Goal: Task Accomplishment & Management: Manage account settings

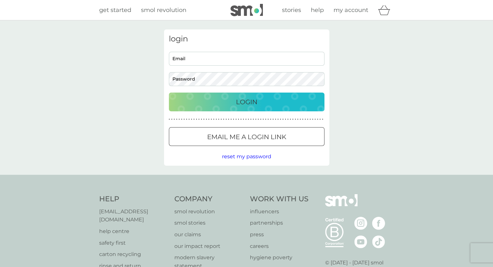
click at [240, 66] on div "Email Password" at bounding box center [246, 69] width 160 height 34
click at [240, 61] on input "Email" at bounding box center [247, 59] width 156 height 14
type input "adamnaylor@gmail.com"
click at [239, 60] on input "adamnaylor@gmail.com" at bounding box center [247, 59] width 156 height 14
click at [271, 100] on div "Login" at bounding box center [246, 102] width 143 height 10
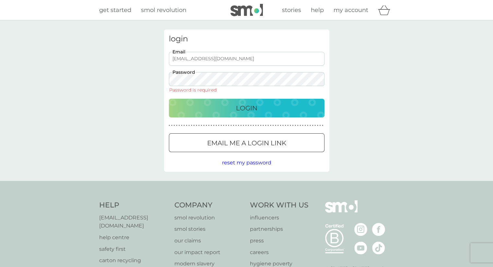
click at [388, 91] on div "login adamnaylor@gmail.com Email Password Password is required Login ● ● ● ● ● …" at bounding box center [246, 100] width 493 height 161
click at [169, 72] on div at bounding box center [169, 72] width 0 height 0
click at [253, 59] on input "adamnaylor@gmail.com" at bounding box center [247, 59] width 156 height 14
click at [256, 58] on input "adamnaylor@gmail.com" at bounding box center [247, 59] width 156 height 14
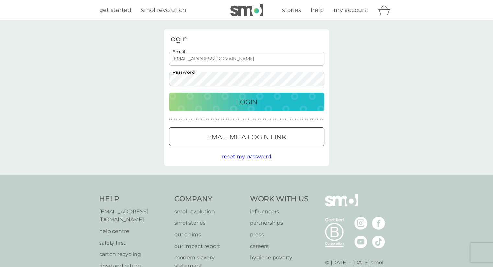
click at [248, 105] on p "Login" at bounding box center [246, 102] width 21 height 10
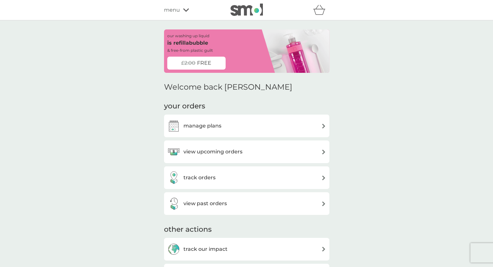
click at [212, 128] on h3 "manage plans" at bounding box center [202, 126] width 38 height 8
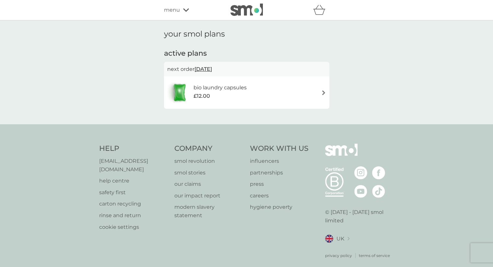
click at [279, 96] on div "bio laundry capsules £12.00" at bounding box center [246, 92] width 159 height 23
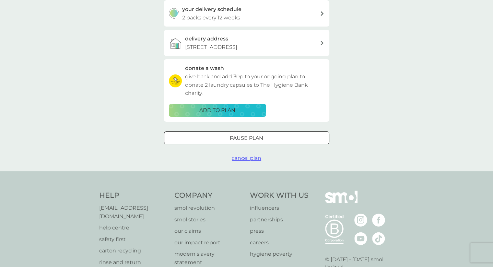
scroll to position [162, 0]
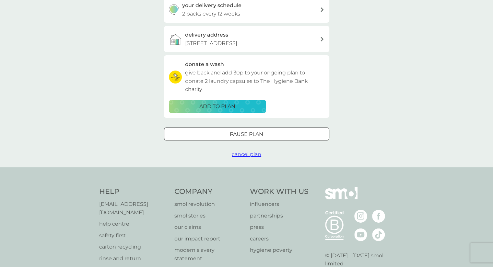
click at [272, 134] on div "Pause plan" at bounding box center [246, 134] width 165 height 8
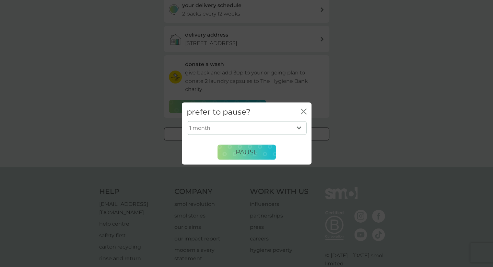
click at [262, 131] on select "1 month 2 months 3 months 4 months 5 months 6 months" at bounding box center [247, 129] width 120 height 14
click at [392, 122] on div "prefer to pause? close 1 month 2 months 3 months 4 months 5 months 6 months Pau…" at bounding box center [246, 133] width 493 height 267
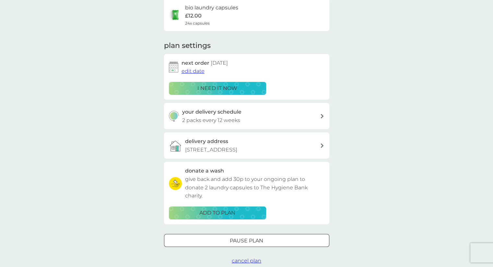
scroll to position [65, 0]
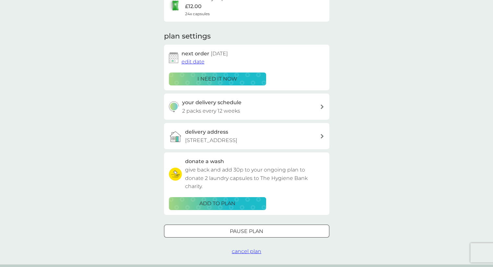
click at [269, 109] on div "your delivery schedule 2 packs every 12 weeks" at bounding box center [251, 107] width 138 height 17
select select "84"
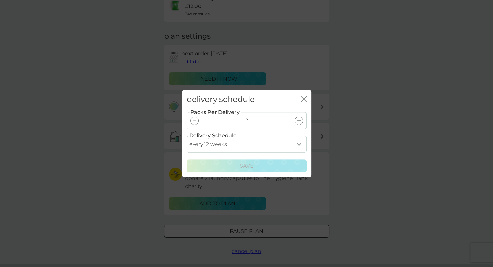
click at [250, 146] on select "every 1 week every 2 weeks every 3 weeks every 4 weeks every 5 weeks every 6 we…" at bounding box center [247, 144] width 120 height 17
click at [303, 101] on icon "close" at bounding box center [304, 99] width 6 height 6
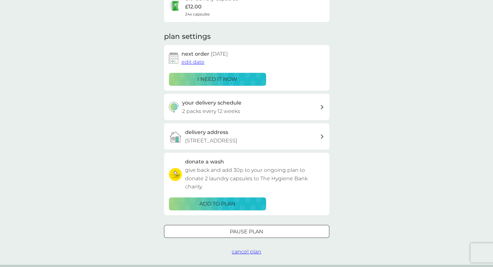
scroll to position [0, 0]
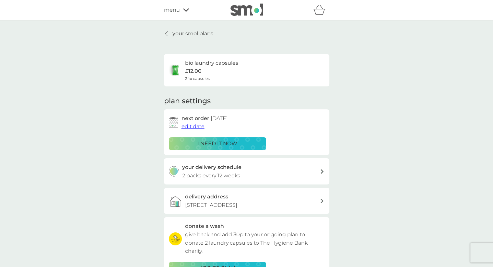
click at [167, 32] on div at bounding box center [166, 33] width 5 height 5
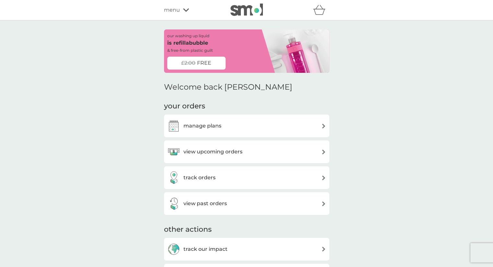
click at [233, 128] on div "manage plans" at bounding box center [246, 126] width 159 height 13
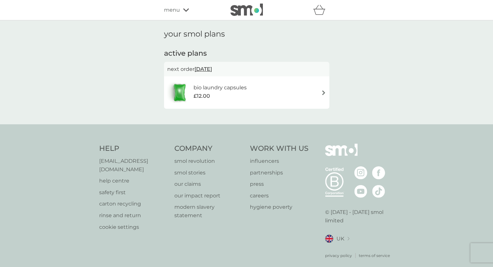
click at [222, 81] on div "bio laundry capsules £12.00" at bounding box center [246, 93] width 165 height 32
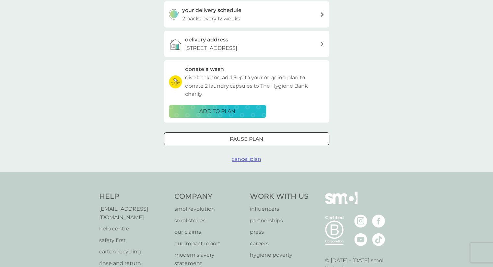
scroll to position [162, 0]
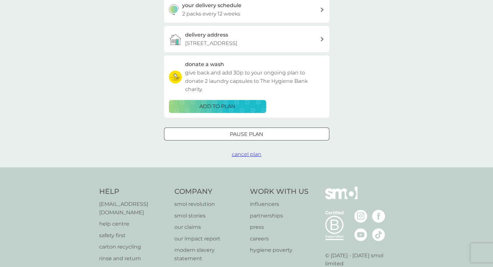
click at [249, 154] on span "cancel plan" at bounding box center [247, 154] width 30 height 6
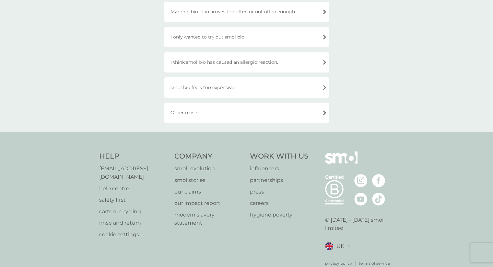
click at [249, 112] on div "Other reason." at bounding box center [246, 113] width 165 height 20
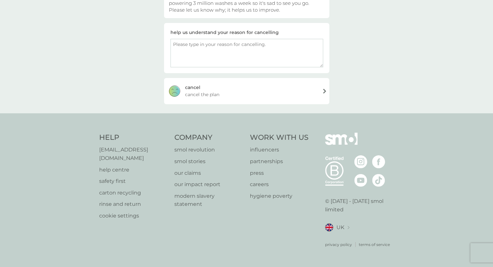
scroll to position [81, 0]
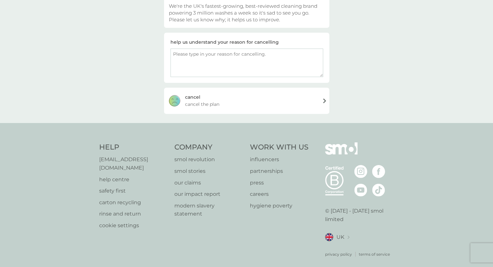
click at [244, 66] on textarea at bounding box center [247, 63] width 153 height 29
type textarea "All you had to do was let me pause it indefinitely. Why would you not bother wi…"
click at [359, 87] on div "cancel your plan Other reason. a quick suggestion We're the UK's fastest-growin…" at bounding box center [246, 31] width 493 height 184
click at [238, 100] on div "[PERSON_NAME] the plan" at bounding box center [246, 101] width 165 height 26
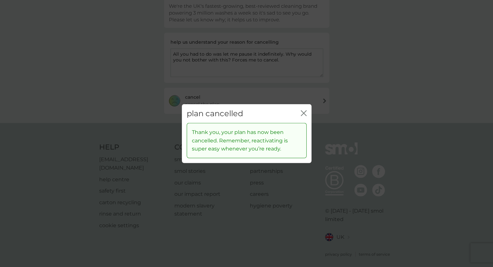
drag, startPoint x: 338, startPoint y: 106, endPoint x: 342, endPoint y: 89, distance: 17.6
click at [342, 89] on div "plan cancelled close Thank you, your plan has now been cancelled. Remember, rea…" at bounding box center [246, 133] width 493 height 267
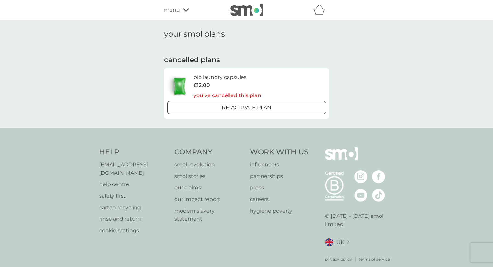
click at [386, 81] on div "your smol plans cancelled plans bio laundry capsules £12.00 you’ve cancelled th…" at bounding box center [246, 74] width 493 height 108
click at [334, 185] on icon at bounding box center [334, 180] width 18 height 19
